Goal: Task Accomplishment & Management: Manage account settings

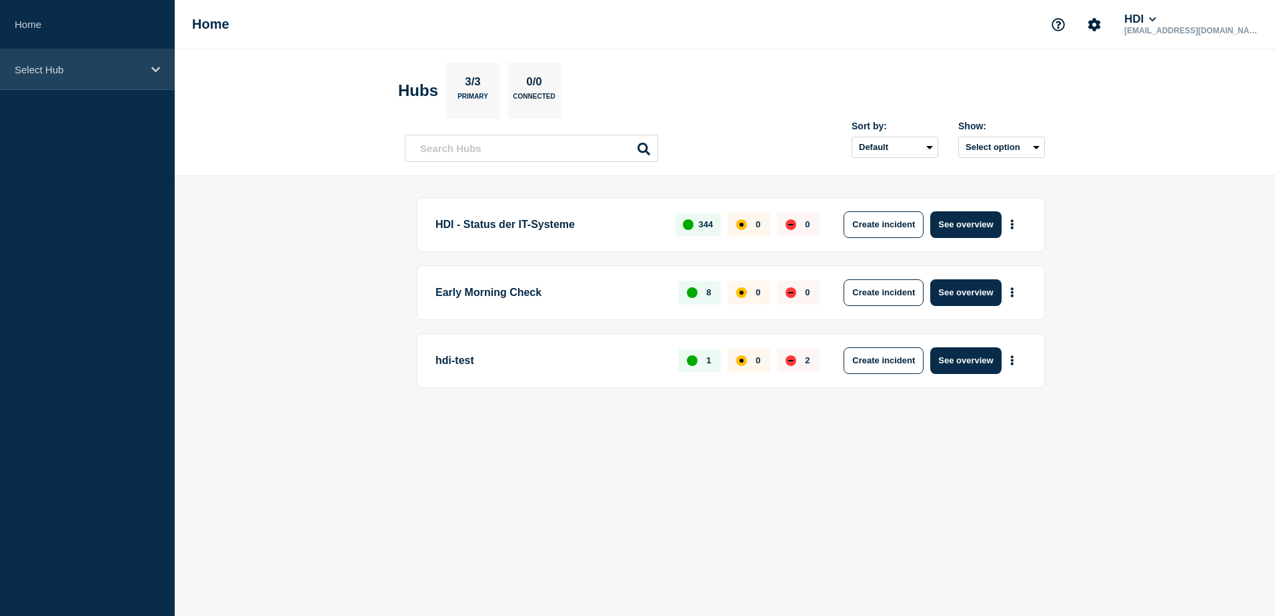
click at [152, 69] on icon at bounding box center [155, 70] width 9 height 10
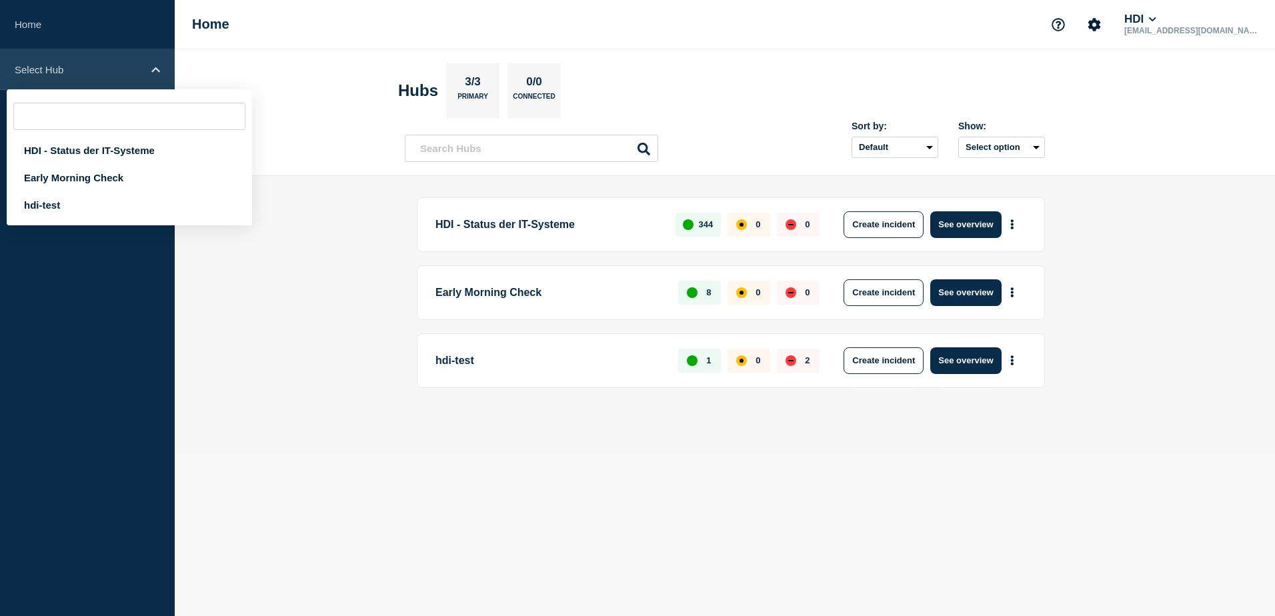
click at [151, 69] on icon at bounding box center [155, 70] width 9 height 10
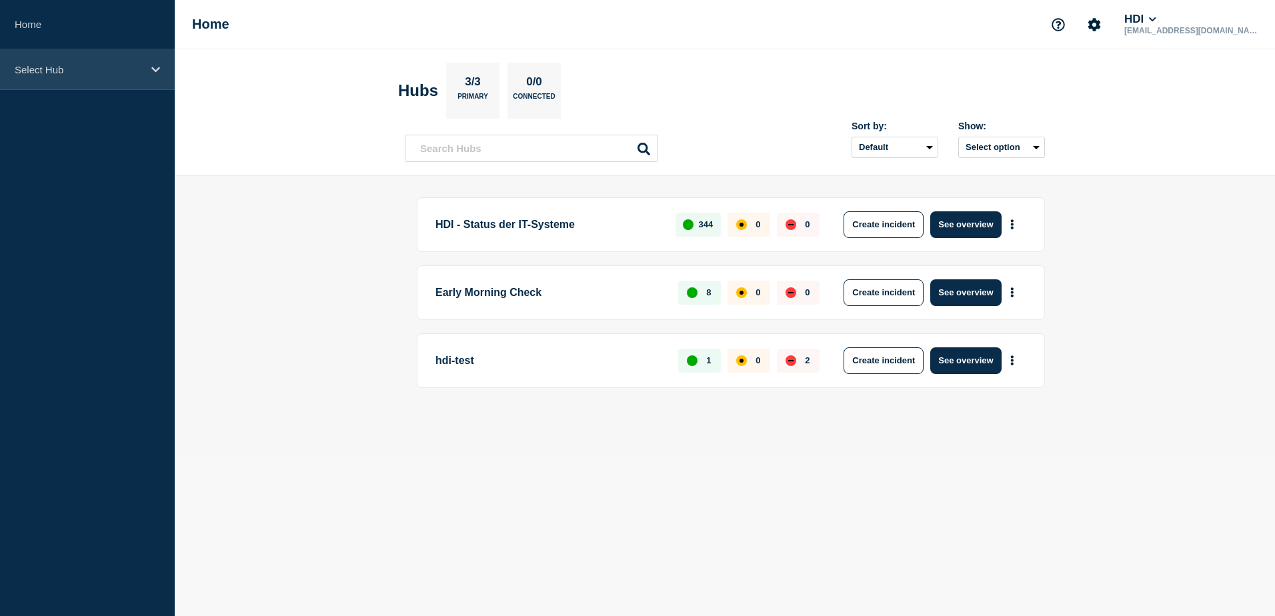
click at [167, 68] on div "Select Hub" at bounding box center [87, 69] width 175 height 41
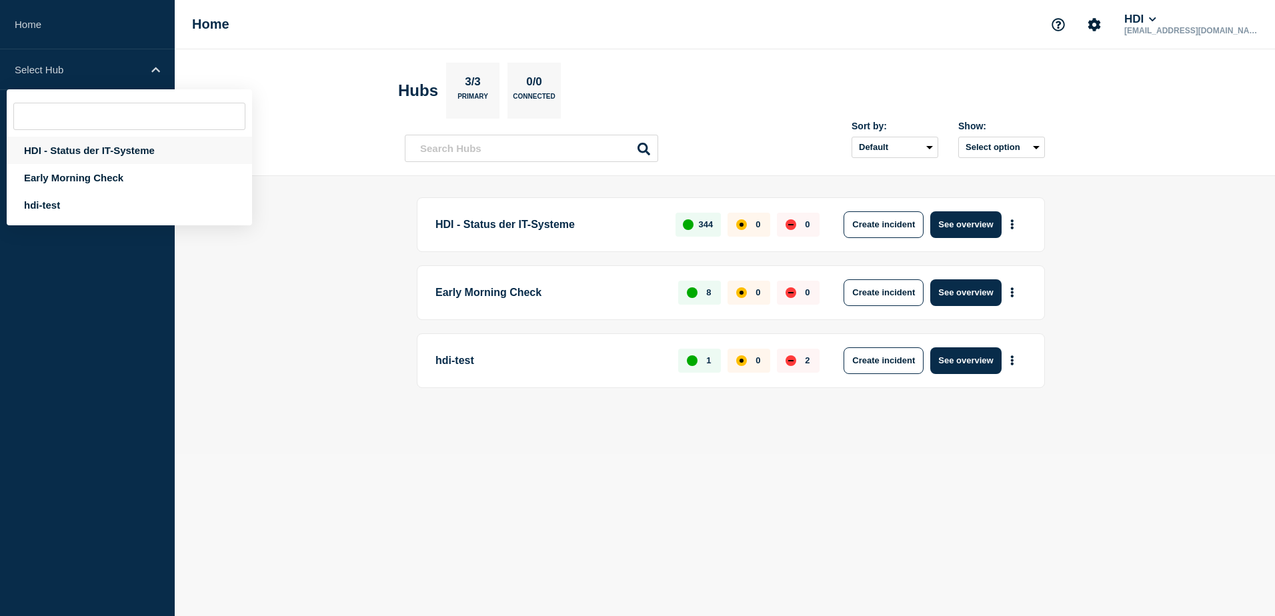
click at [95, 157] on div "HDI - Status der IT-Systeme" at bounding box center [129, 150] width 245 height 27
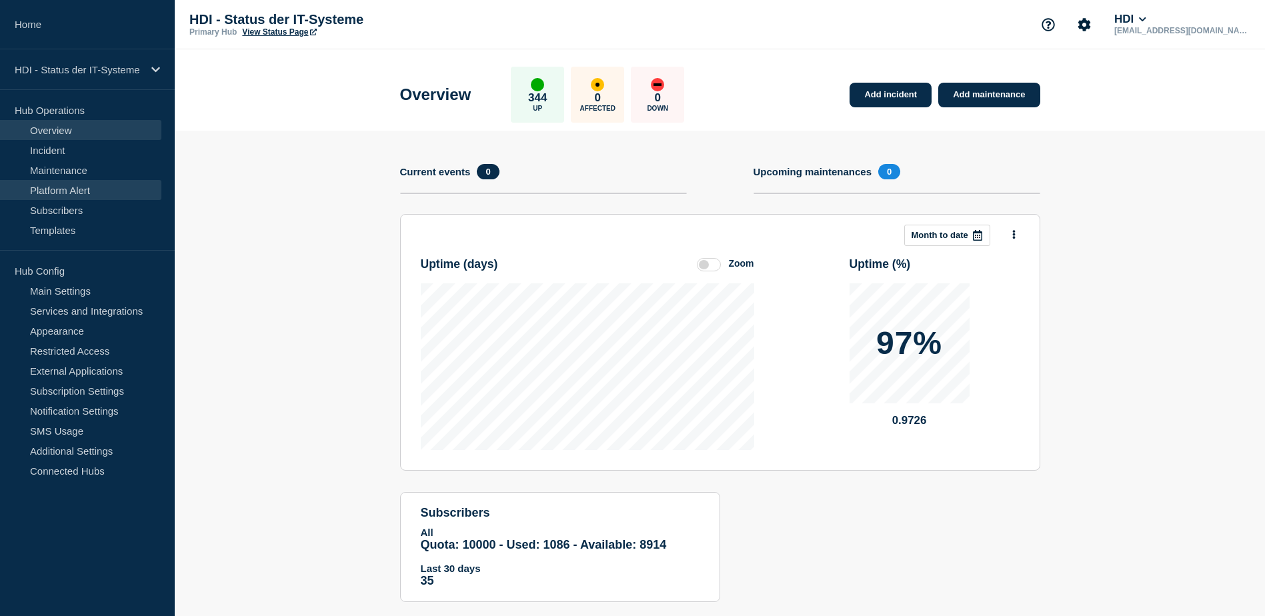
click at [58, 195] on link "Platform Alert" at bounding box center [80, 190] width 161 height 20
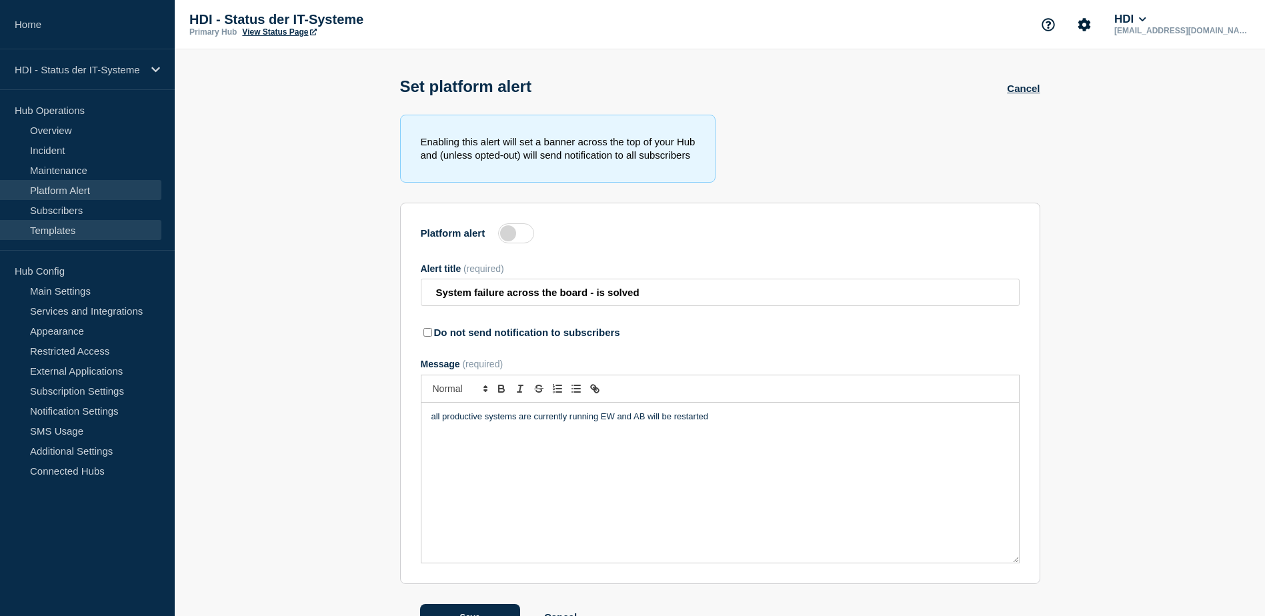
click at [65, 229] on link "Templates" at bounding box center [80, 230] width 161 height 20
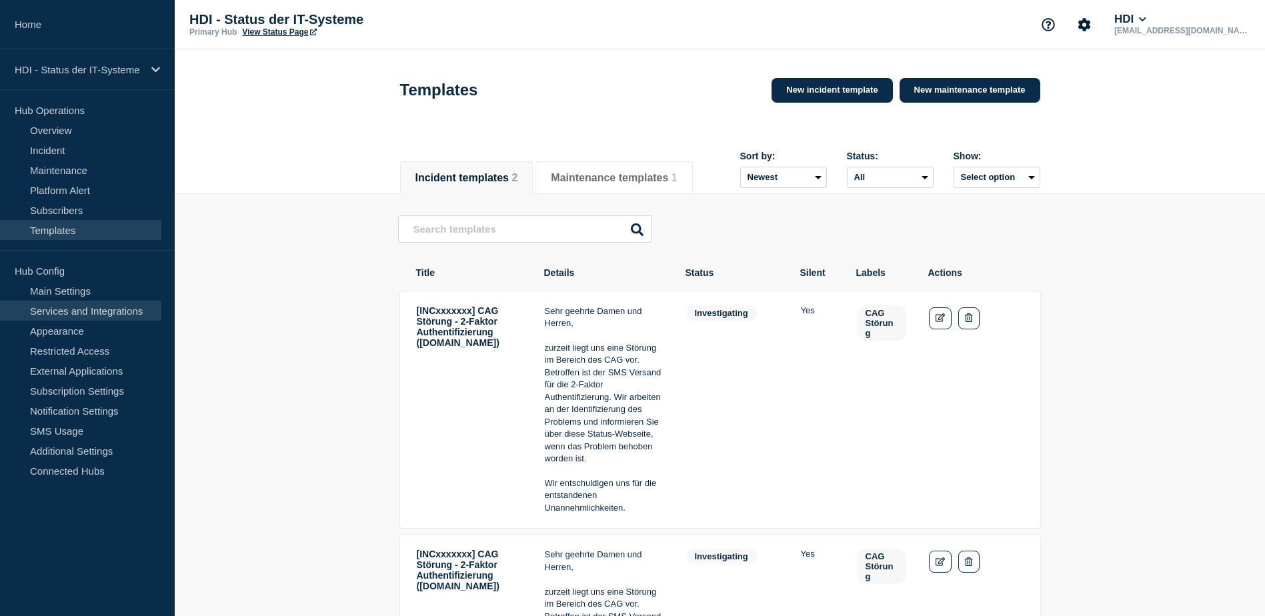
click at [91, 312] on link "Services and Integrations" at bounding box center [80, 311] width 161 height 20
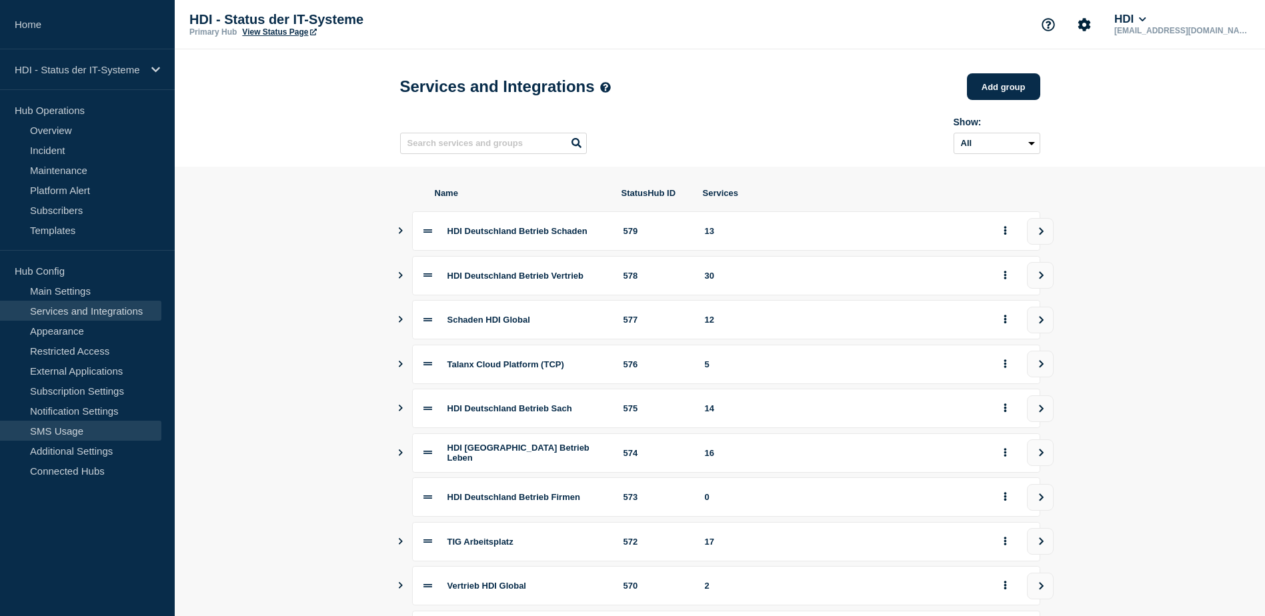
click at [88, 427] on link "SMS Usage" at bounding box center [80, 431] width 161 height 20
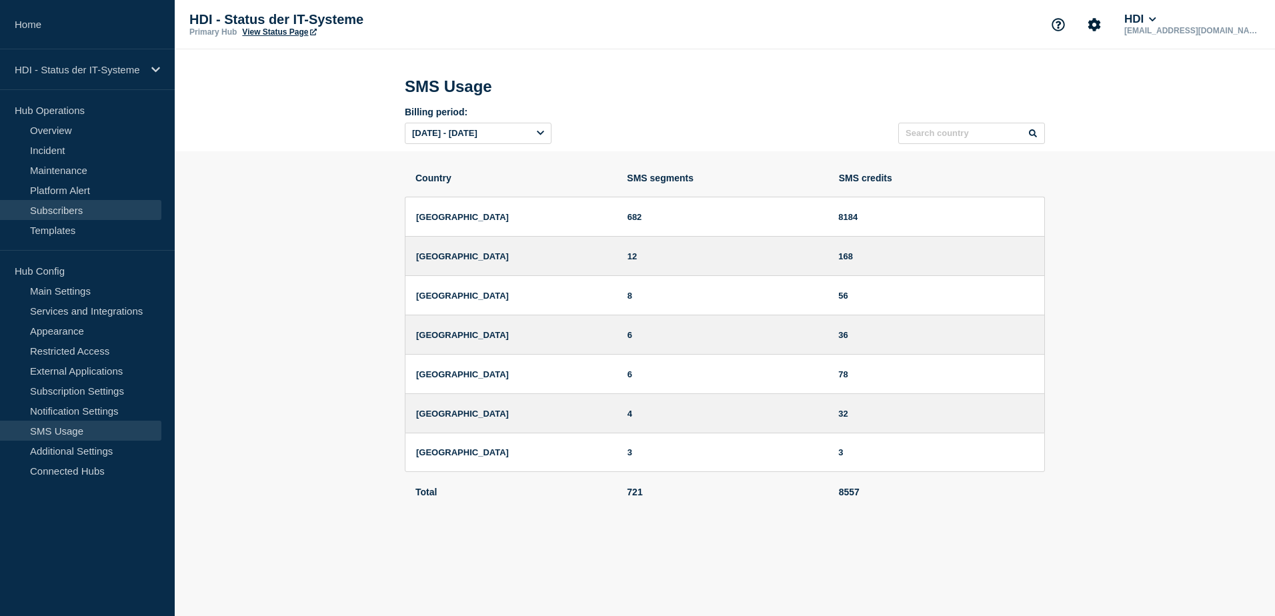
click at [97, 210] on link "Subscribers" at bounding box center [80, 210] width 161 height 20
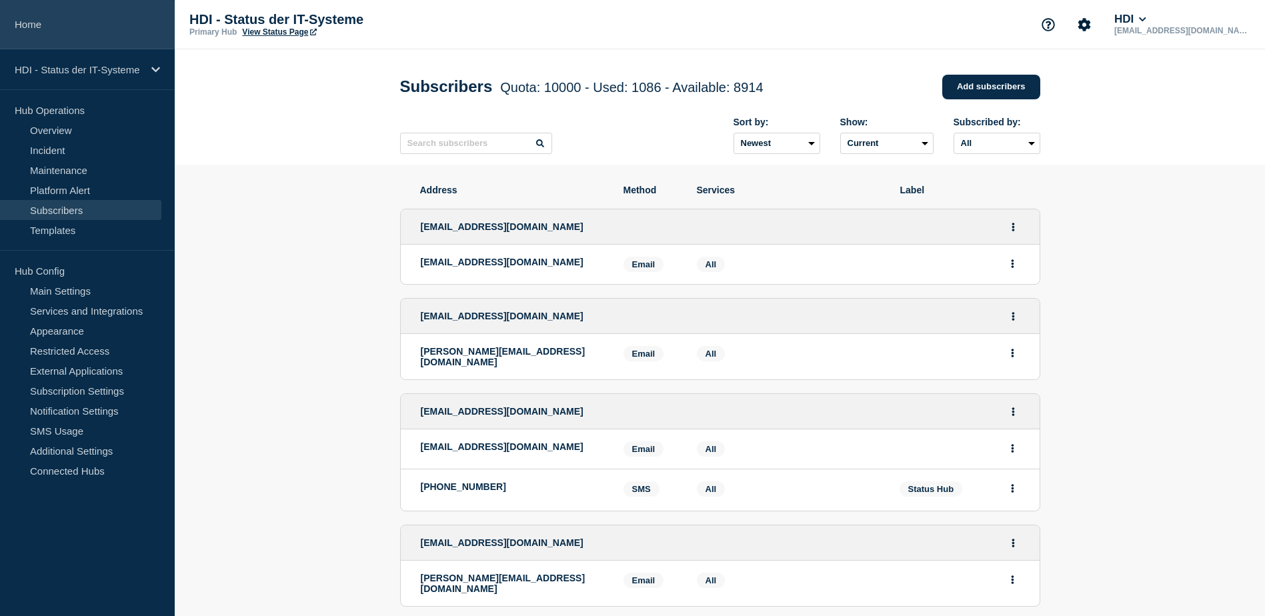
click at [30, 20] on link "Home" at bounding box center [87, 24] width 175 height 49
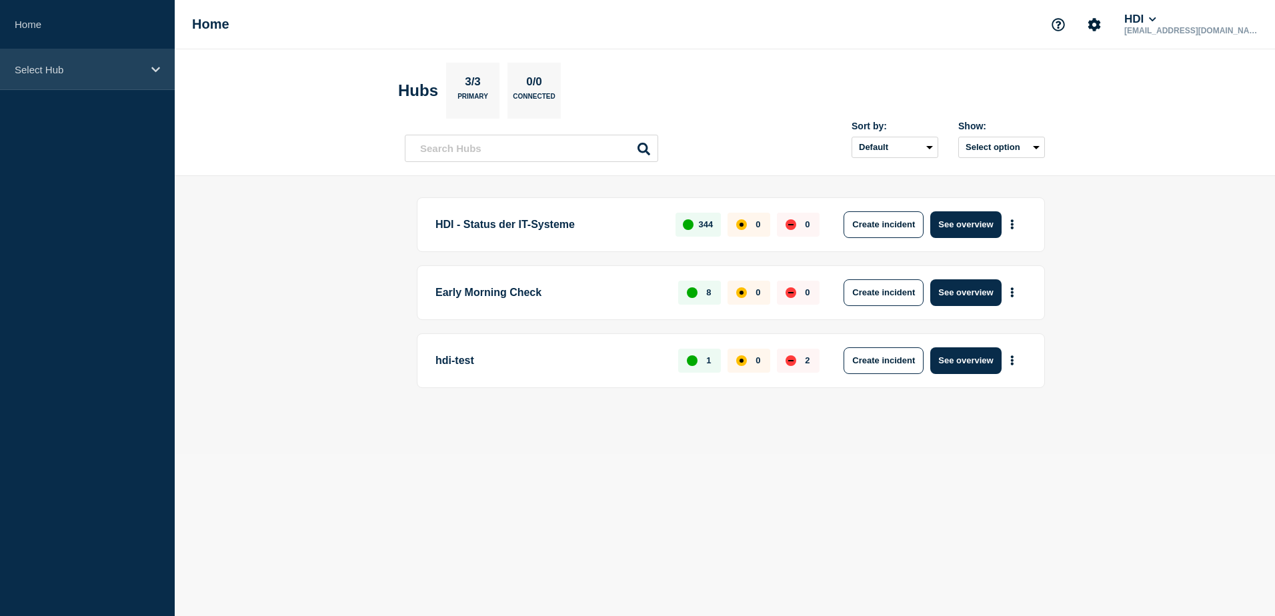
click at [149, 74] on div "Select Hub" at bounding box center [87, 69] width 175 height 41
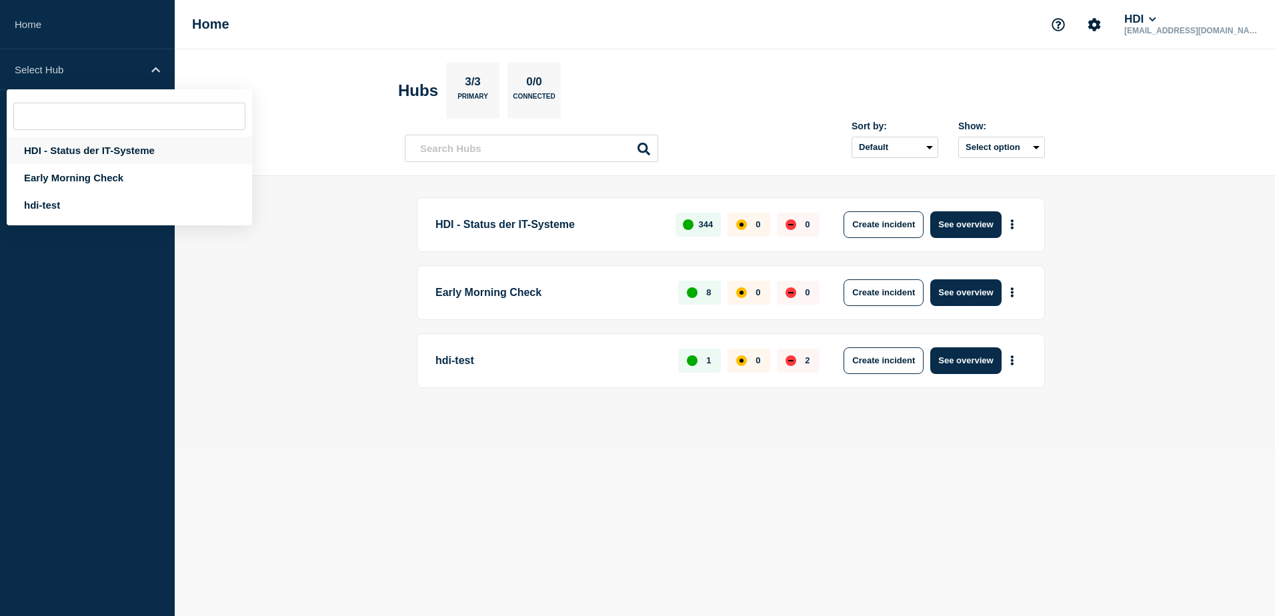
click at [119, 145] on div "HDI - Status der IT-Systeme" at bounding box center [129, 150] width 245 height 27
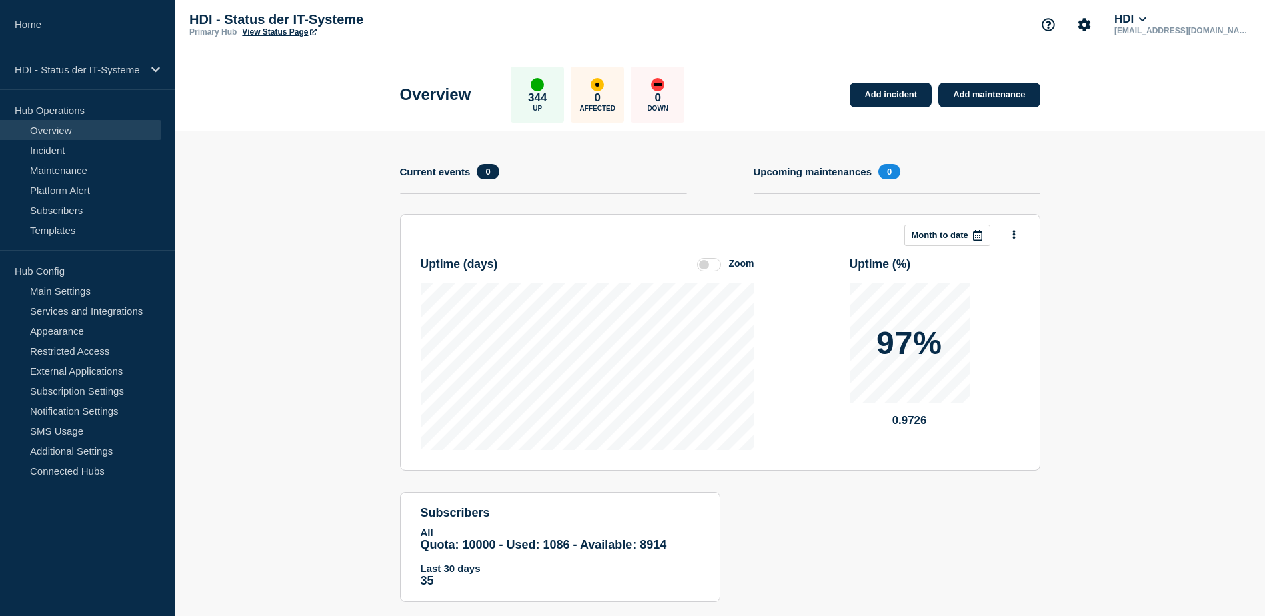
click at [305, 27] on p "HDI - Status der IT-Systeme" at bounding box center [322, 19] width 267 height 15
click at [289, 33] on link "View Status Page" at bounding box center [279, 31] width 74 height 9
click at [85, 297] on link "Main Settings" at bounding box center [80, 291] width 161 height 20
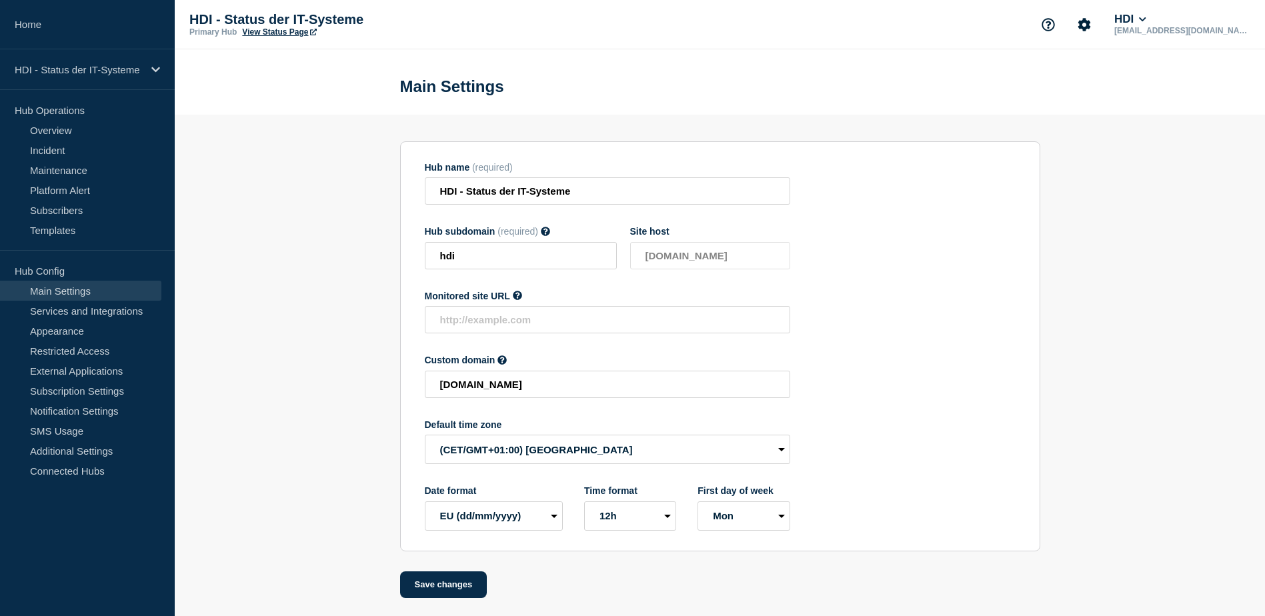
scroll to position [5, 0]
click at [83, 432] on link "SMS Usage" at bounding box center [80, 431] width 161 height 20
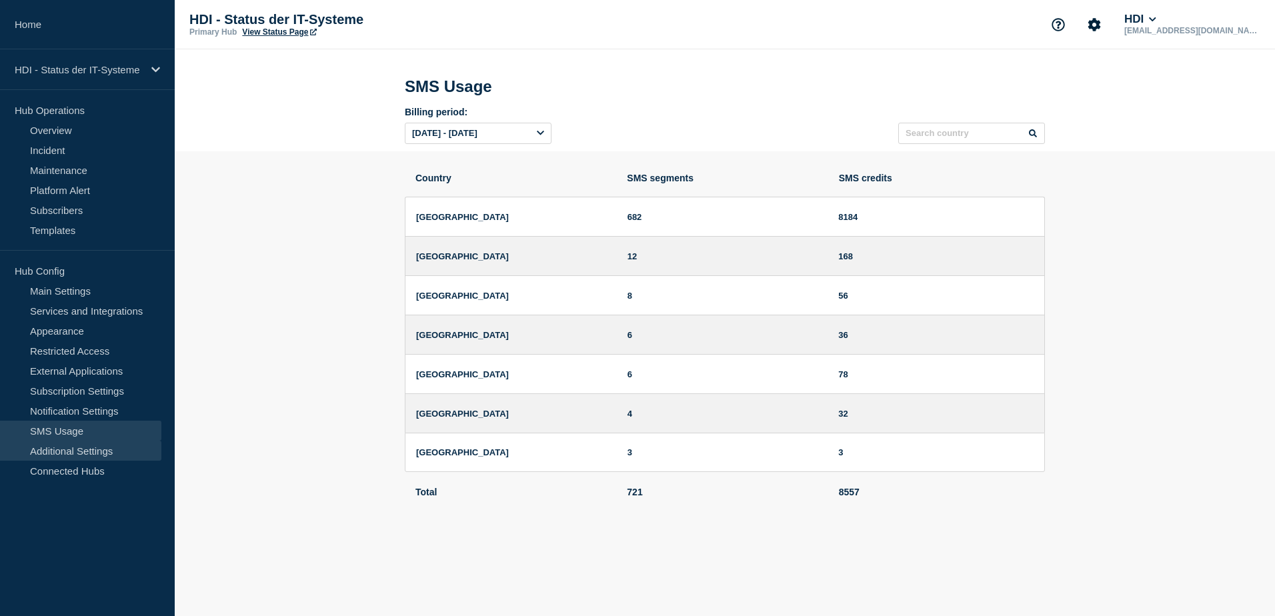
click at [84, 452] on link "Additional Settings" at bounding box center [80, 451] width 161 height 20
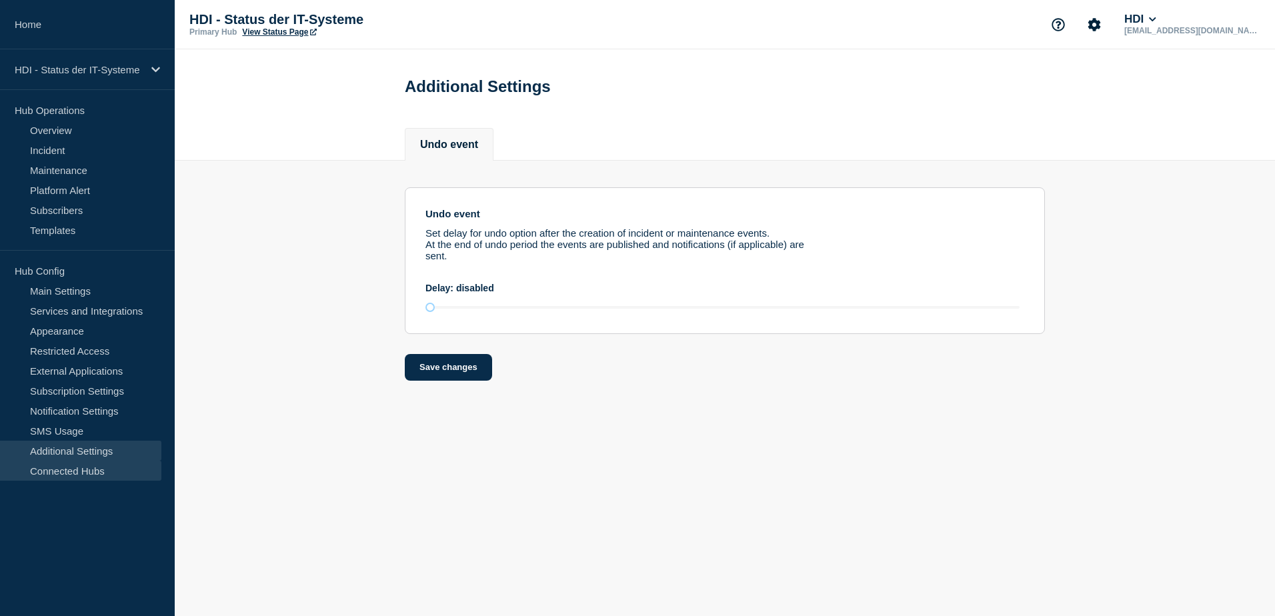
click at [50, 472] on link "Connected Hubs" at bounding box center [80, 471] width 161 height 20
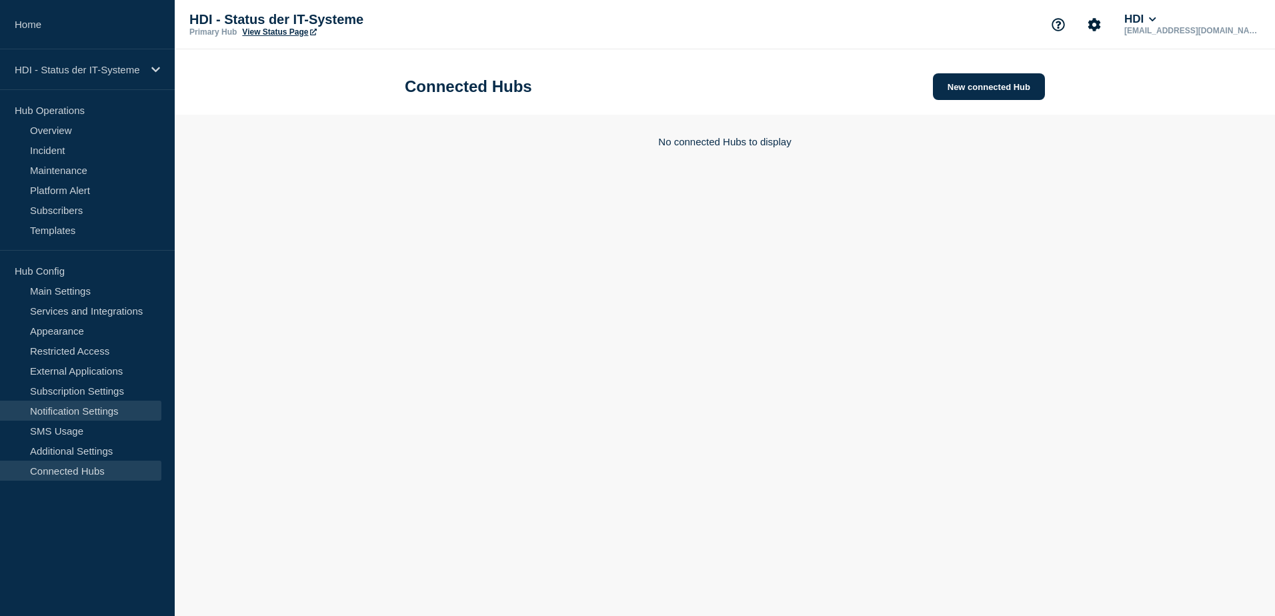
click at [80, 416] on link "Notification Settings" at bounding box center [80, 411] width 161 height 20
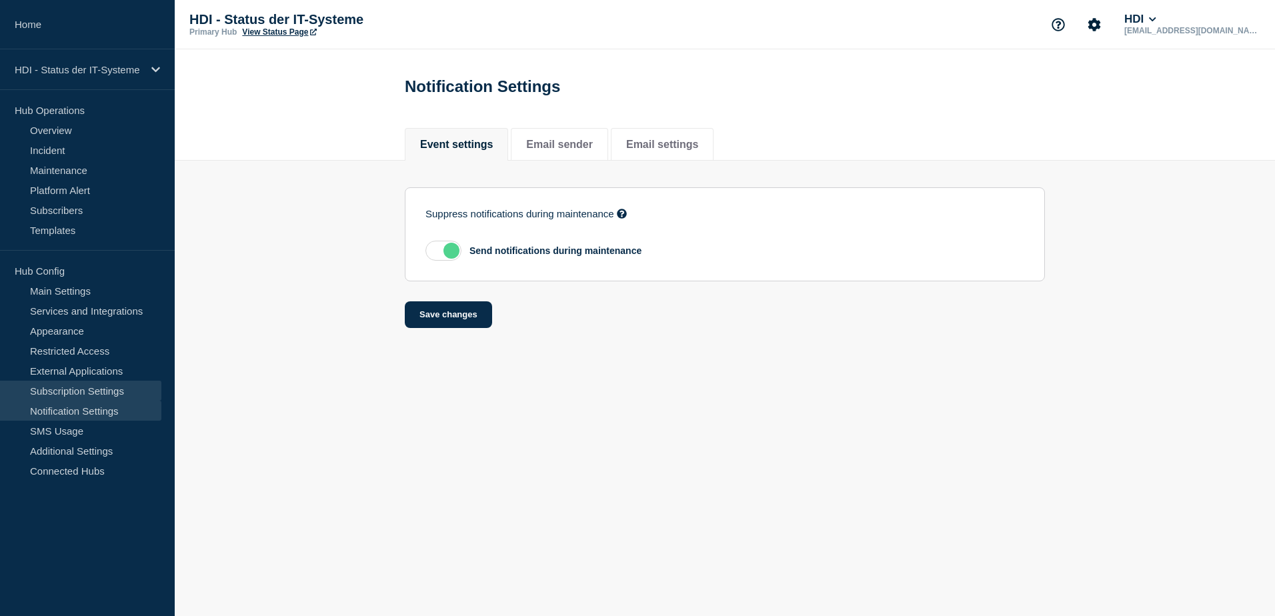
click at [84, 387] on link "Subscription Settings" at bounding box center [80, 391] width 161 height 20
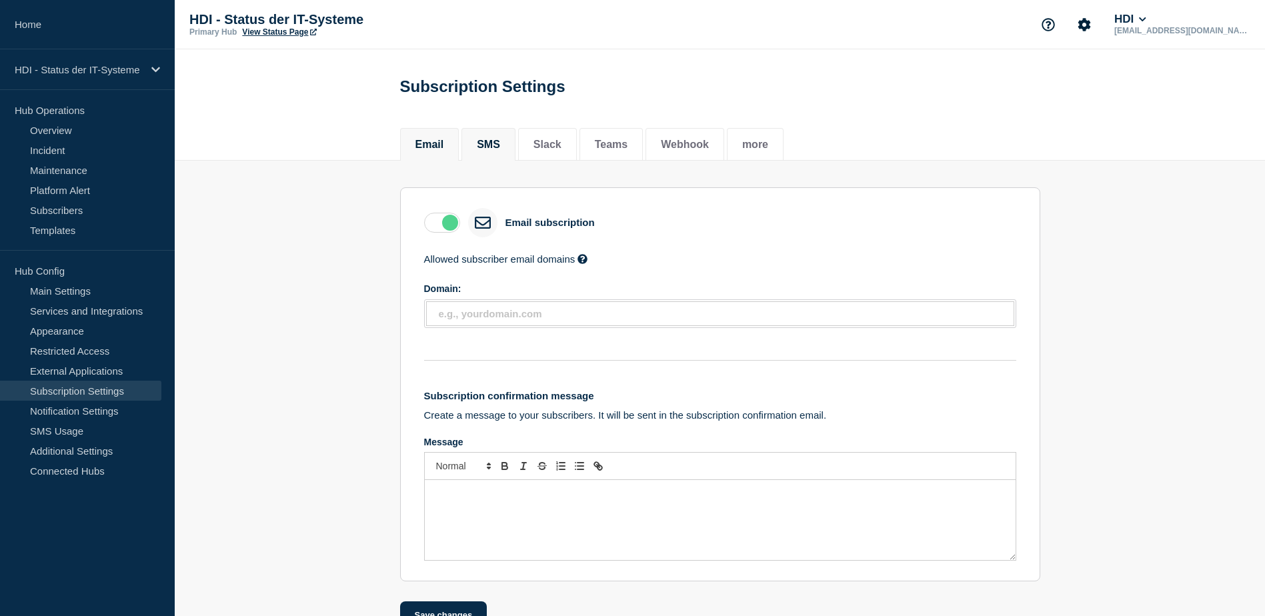
click at [489, 151] on button "SMS" at bounding box center [488, 145] width 23 height 12
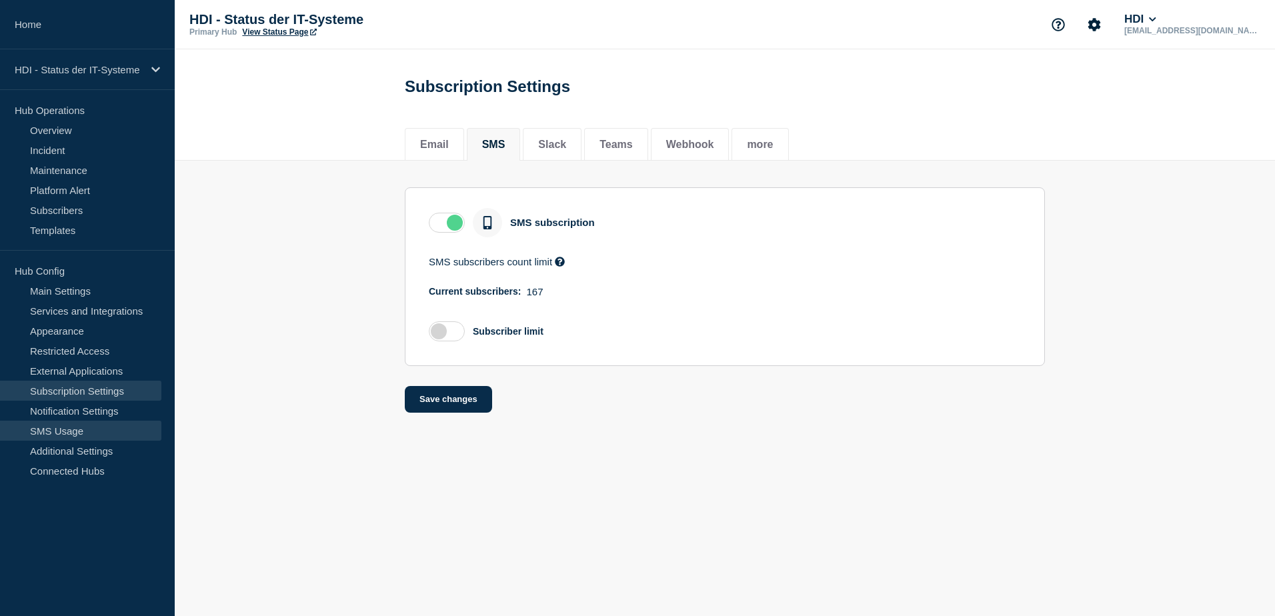
click at [75, 428] on link "SMS Usage" at bounding box center [80, 431] width 161 height 20
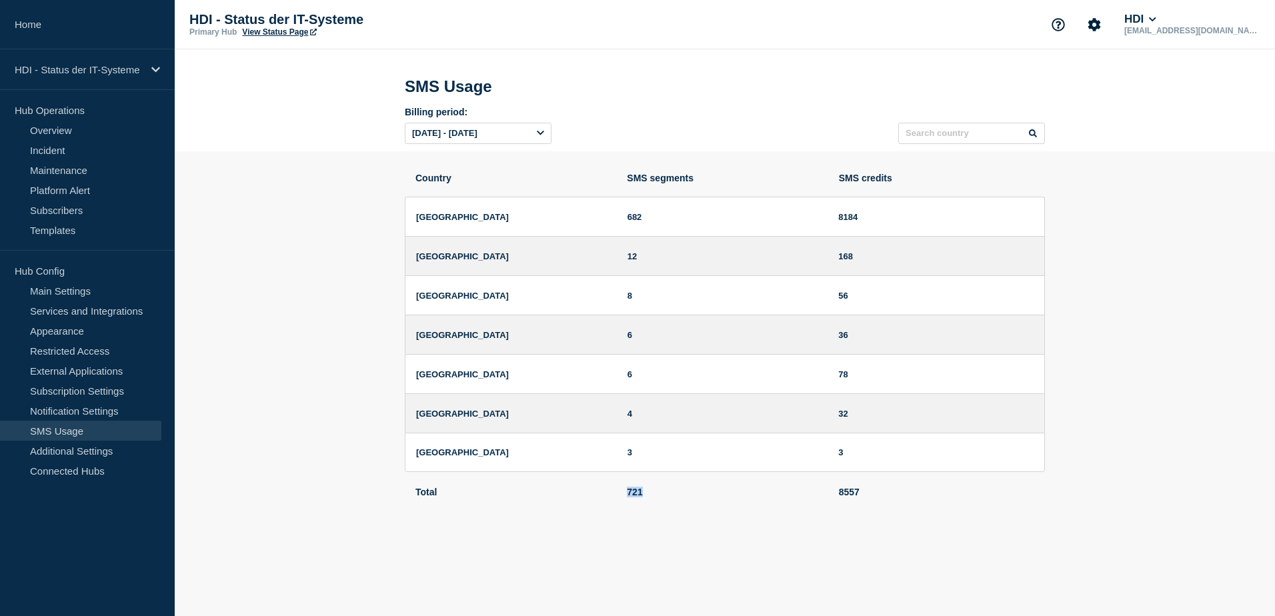
drag, startPoint x: 626, startPoint y: 495, endPoint x: 647, endPoint y: 493, distance: 21.4
click at [647, 493] on li "Total 721 8557" at bounding box center [725, 491] width 640 height 39
drag, startPoint x: 647, startPoint y: 493, endPoint x: 663, endPoint y: 542, distance: 51.7
click at [662, 542] on body "Home HDI - Status der IT-Systeme Hub Operations Overview Incident Maintenance P…" at bounding box center [637, 308] width 1275 height 616
click at [151, 63] on div "HDI - Status der IT-Systeme" at bounding box center [87, 69] width 175 height 41
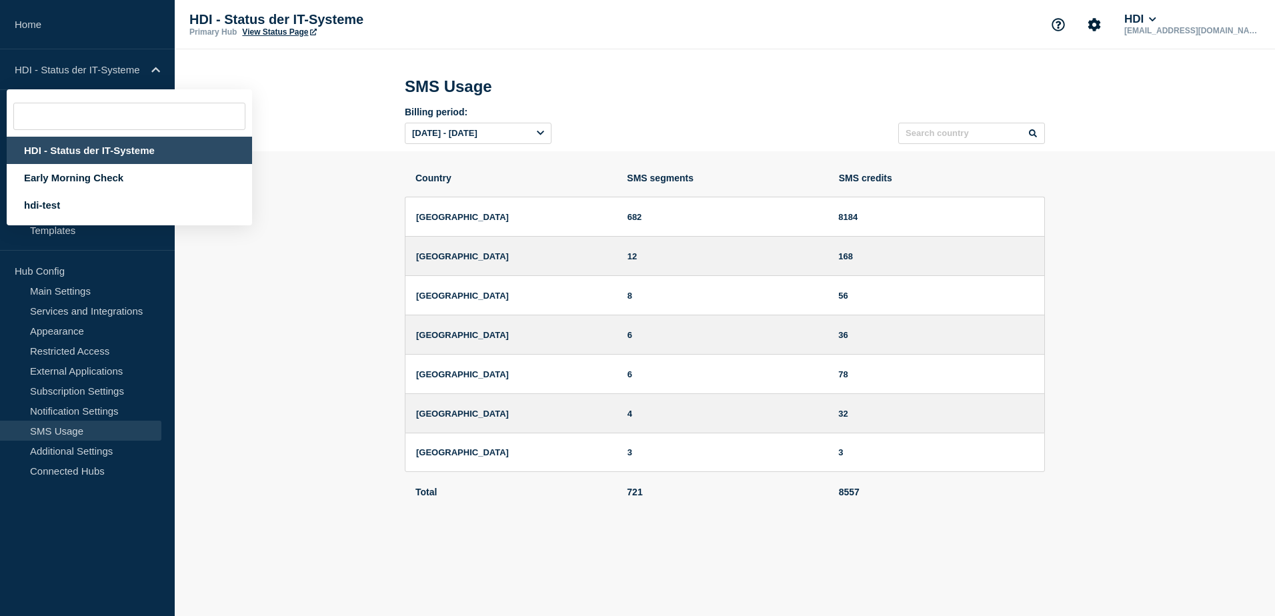
click at [327, 139] on header "SMS Usage Billing period: [DATE] - [DATE]" at bounding box center [725, 100] width 1100 height 102
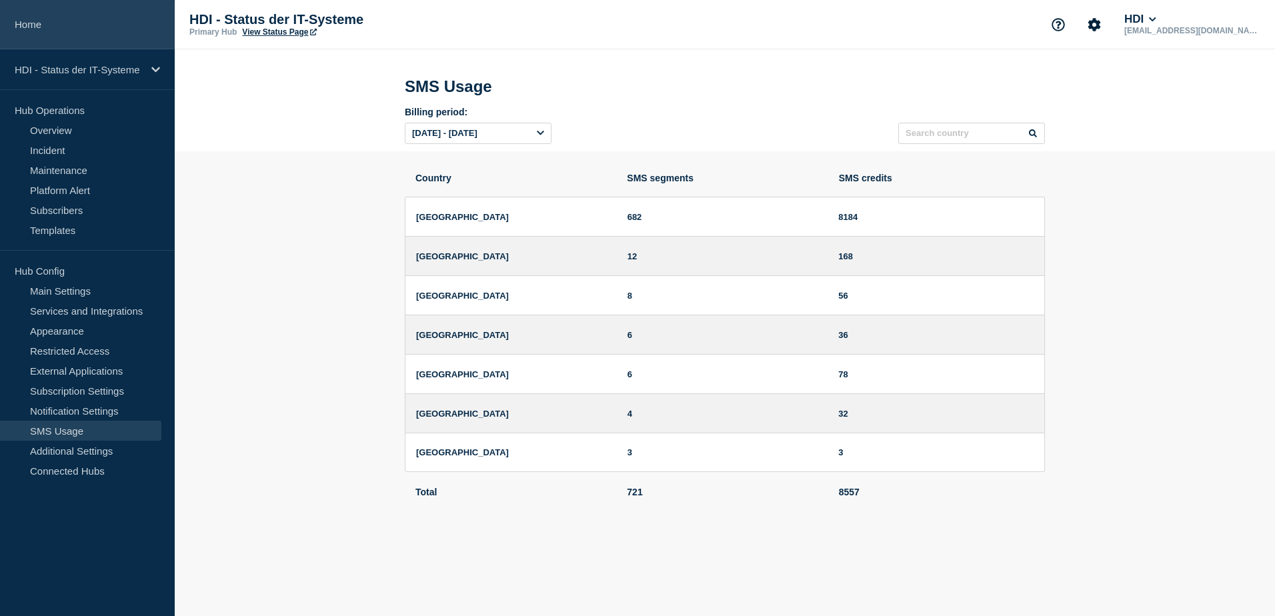
click at [37, 17] on link "Home" at bounding box center [87, 24] width 175 height 49
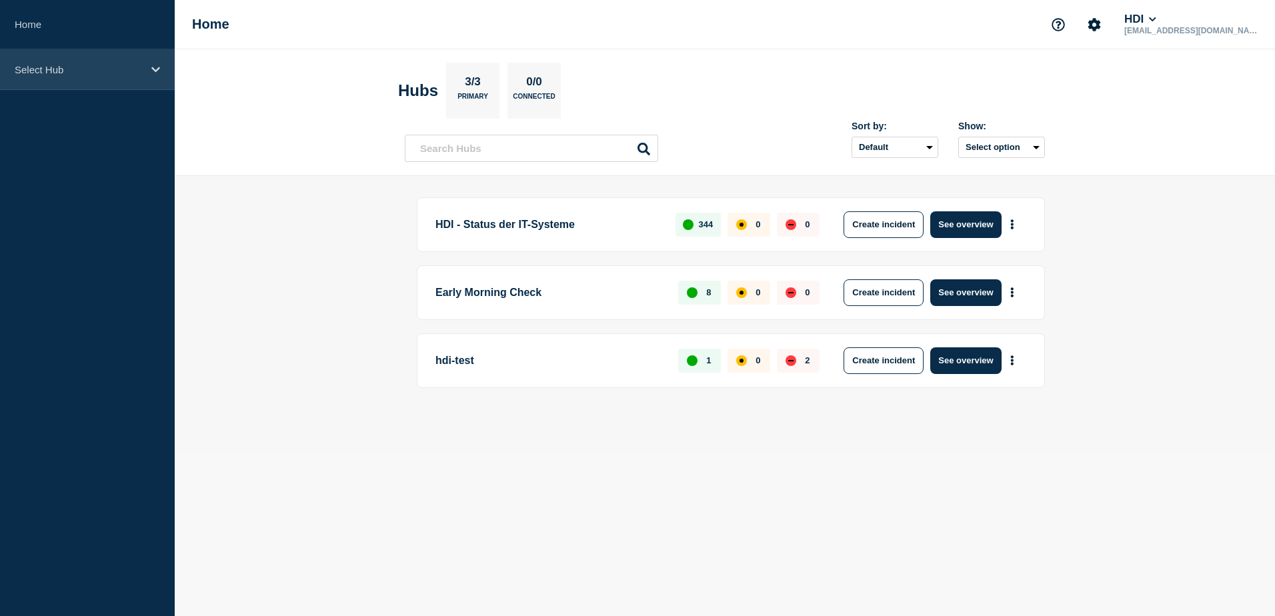
click at [155, 71] on icon at bounding box center [155, 69] width 9 height 5
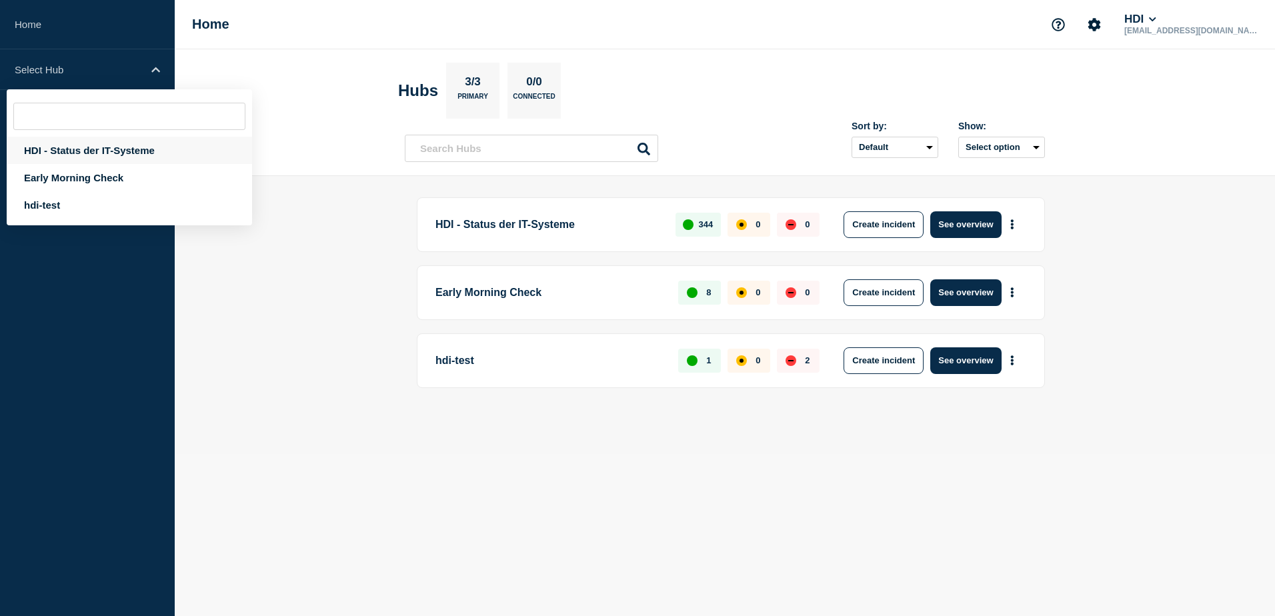
click at [127, 156] on div "HDI - Status der IT-Systeme" at bounding box center [129, 150] width 245 height 27
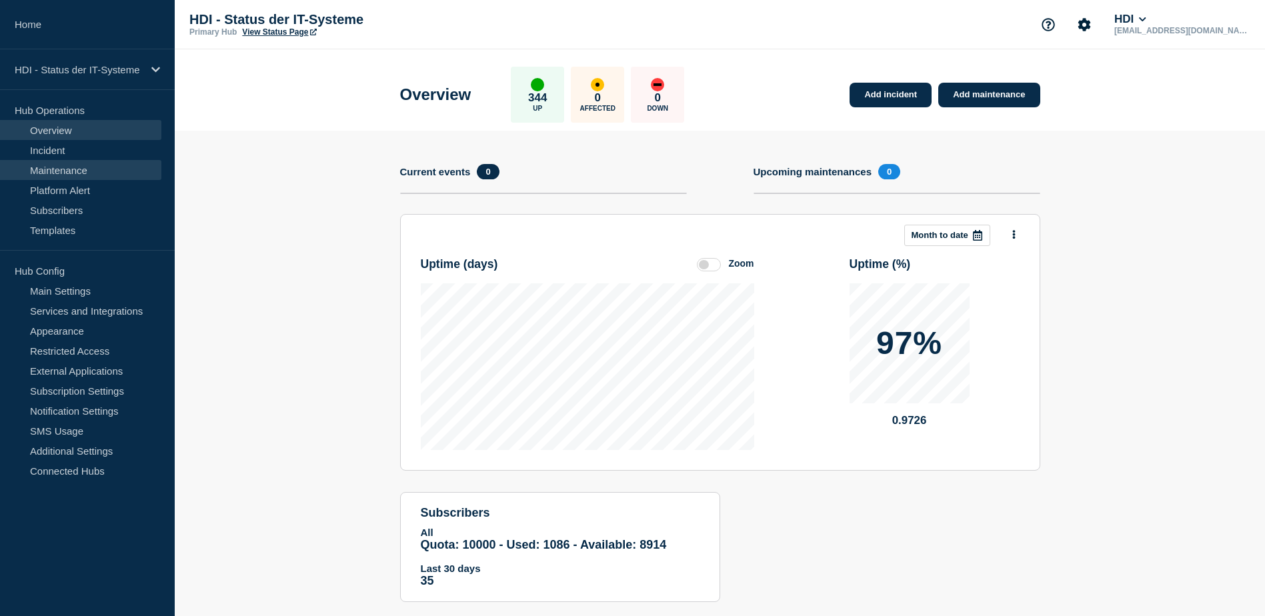
click at [65, 171] on link "Maintenance" at bounding box center [80, 170] width 161 height 20
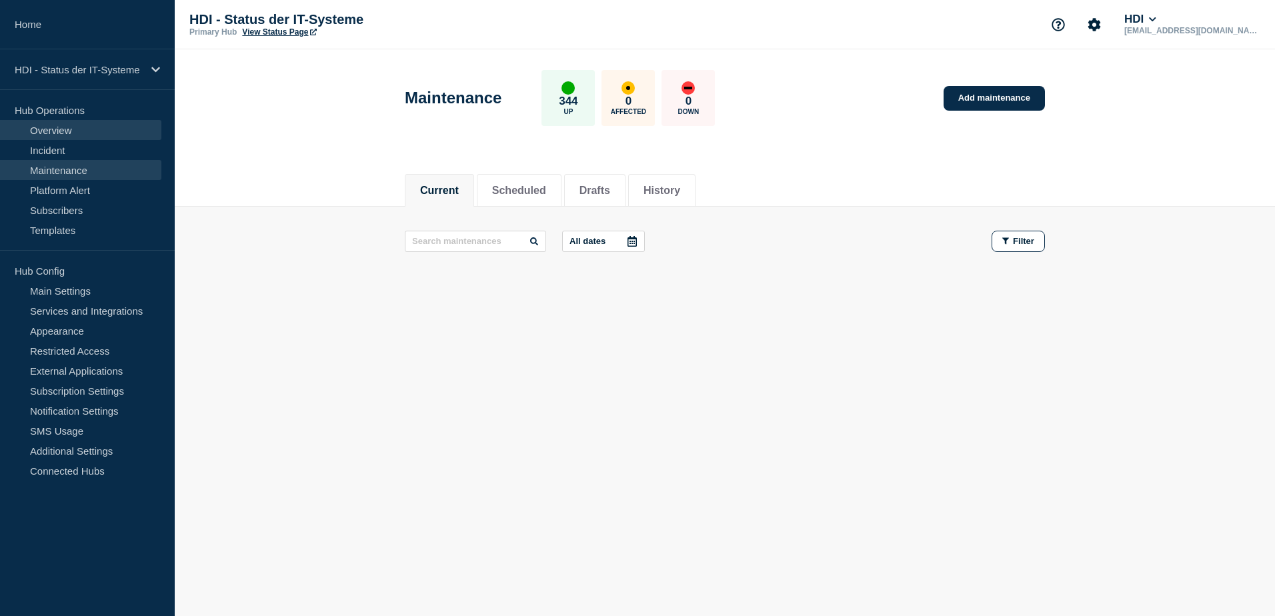
click at [78, 127] on link "Overview" at bounding box center [80, 130] width 161 height 20
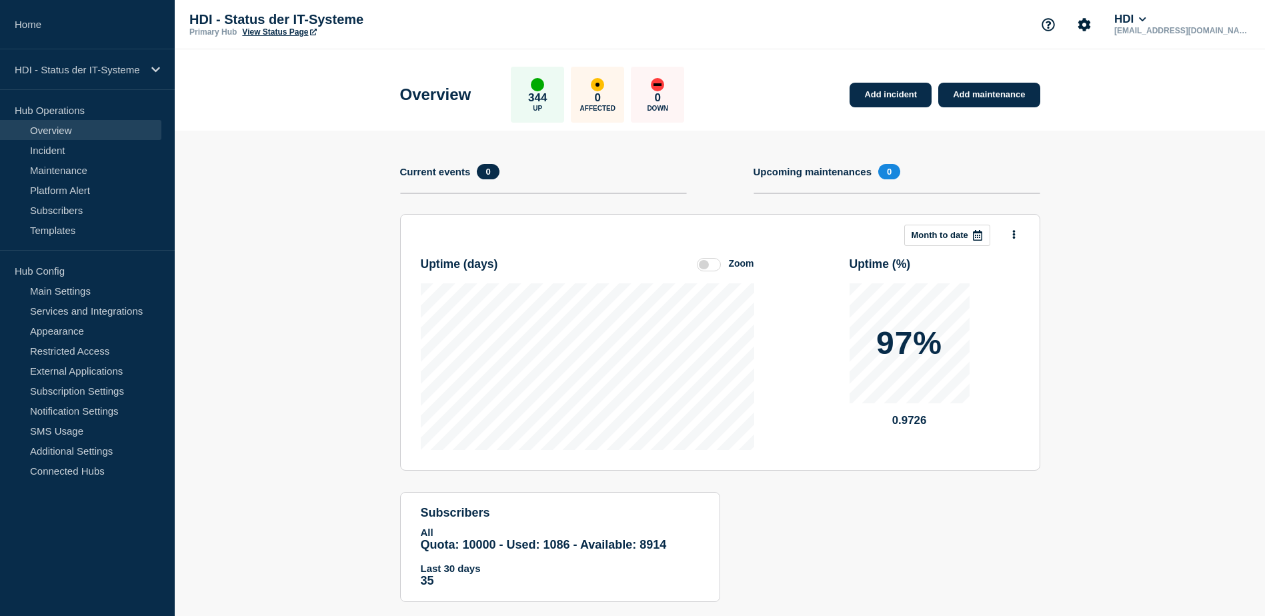
click at [56, 115] on p "Hub Operations" at bounding box center [87, 110] width 175 height 20
click at [263, 289] on section "Add incident Add maintenance Current events 0 Upcoming maintenances 0 This mont…" at bounding box center [720, 376] width 1090 height 491
